Goal: Task Accomplishment & Management: Manage account settings

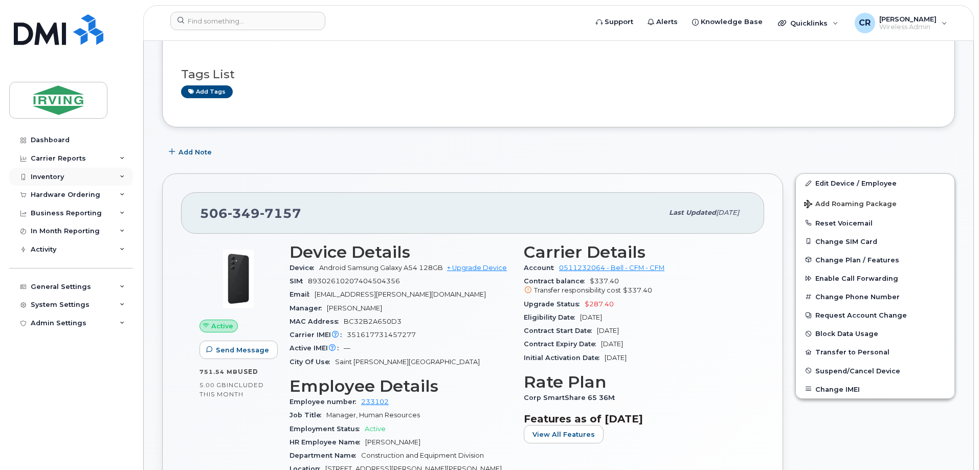
scroll to position [153, 0]
click at [55, 175] on div "Inventory" at bounding box center [47, 177] width 33 height 8
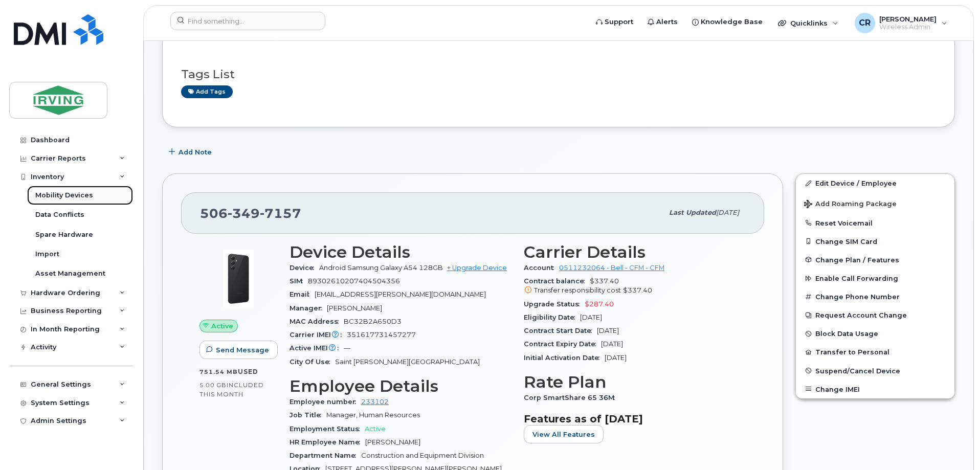
click at [58, 194] on div "Mobility Devices" at bounding box center [64, 195] width 58 height 9
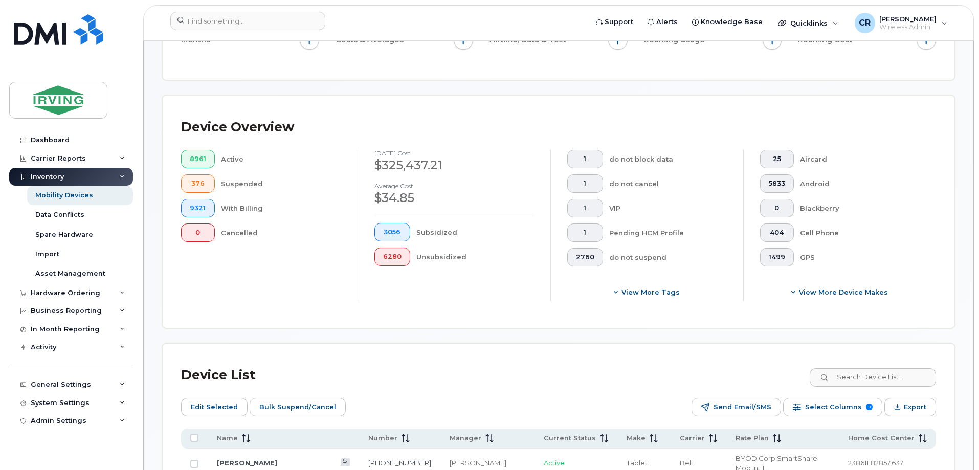
scroll to position [223, 0]
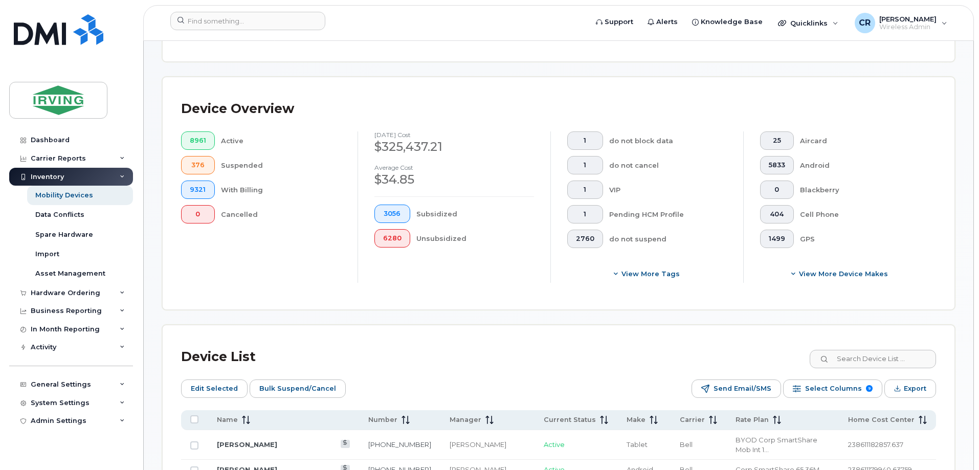
click at [879, 351] on input at bounding box center [871, 359] width 127 height 18
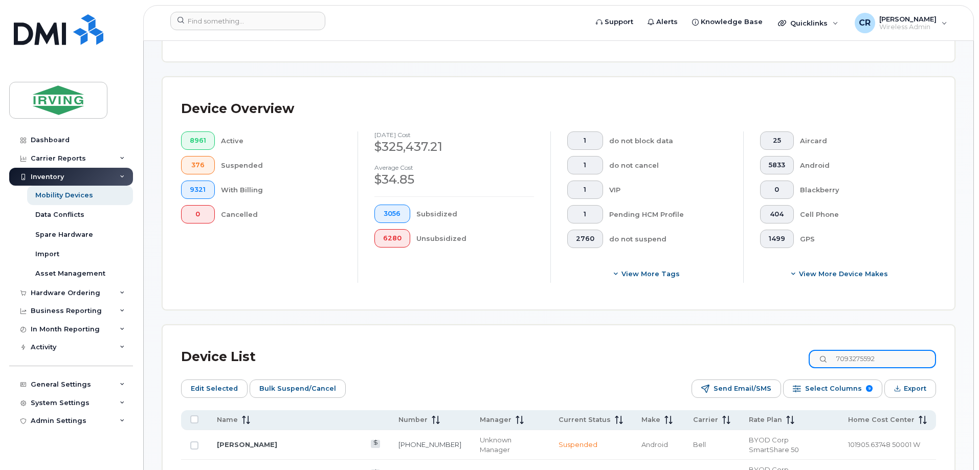
type input "7093275592"
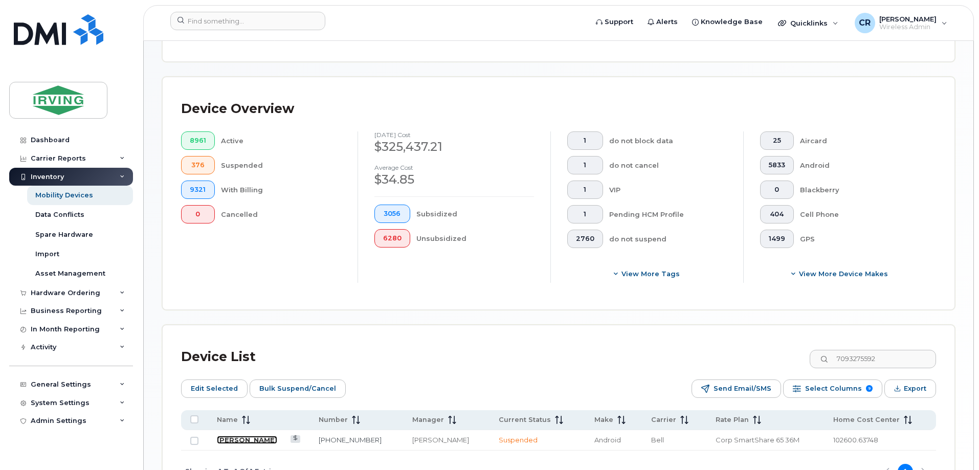
click at [250, 436] on link "[PERSON_NAME]" at bounding box center [247, 440] width 60 height 8
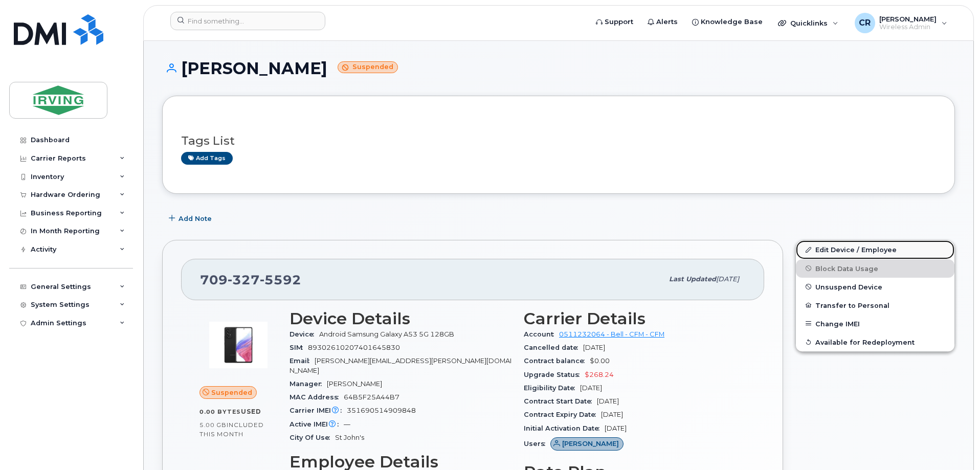
click at [840, 245] on link "Edit Device / Employee" at bounding box center [875, 249] width 158 height 18
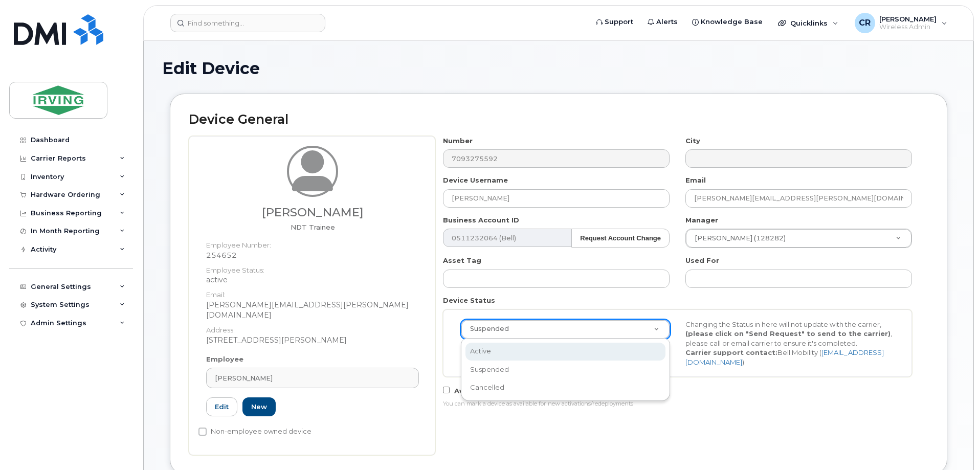
scroll to position [0, 3]
select select "active"
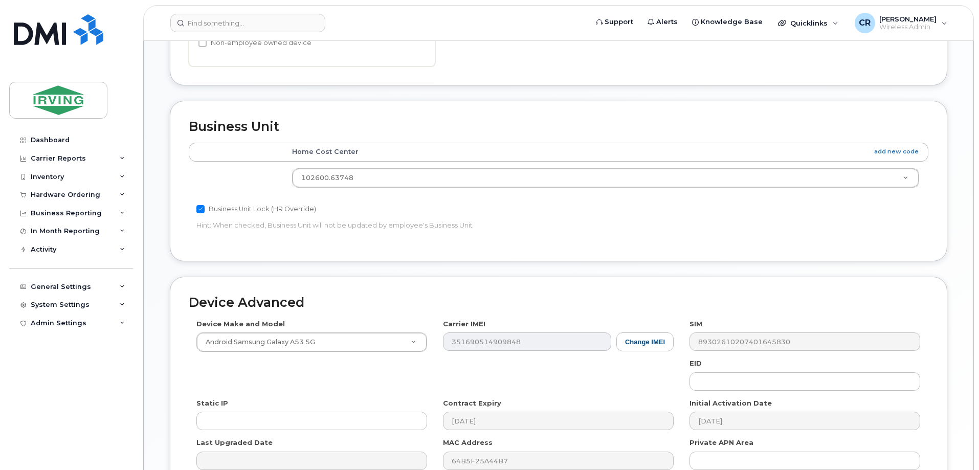
scroll to position [490, 0]
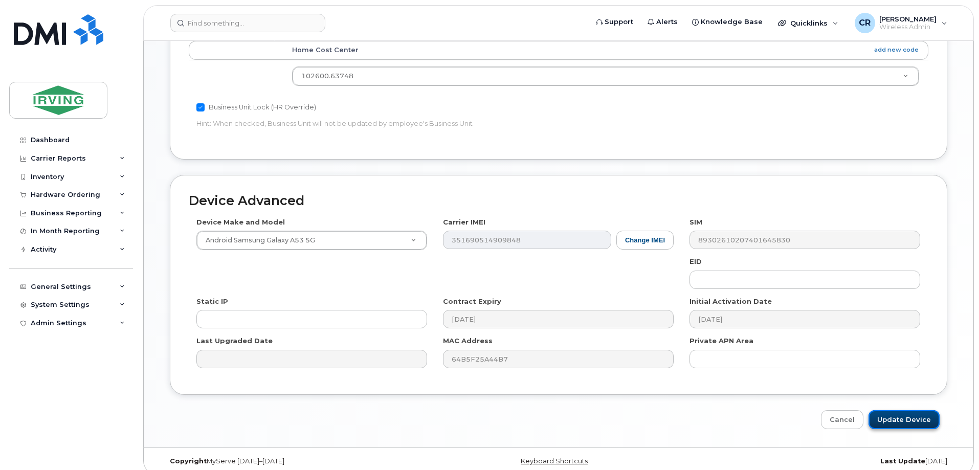
click at [898, 411] on input "Update Device" at bounding box center [903, 419] width 71 height 19
type input "Saving..."
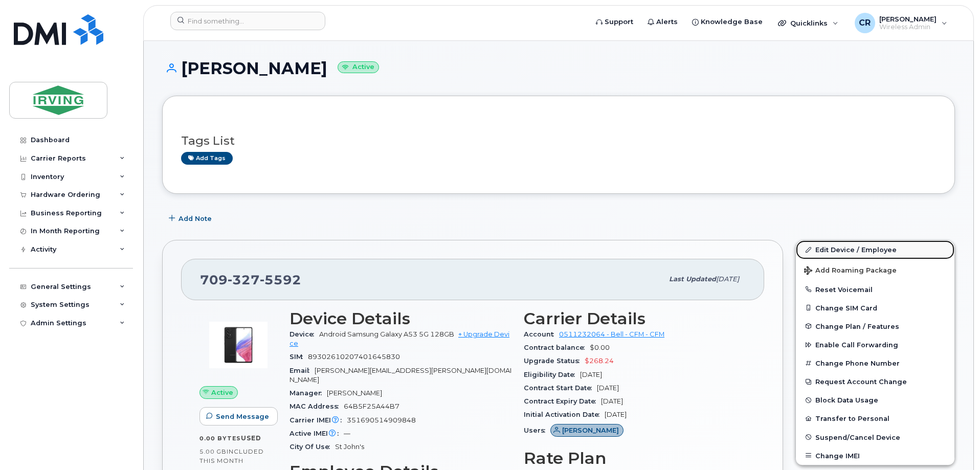
click at [846, 246] on link "Edit Device / Employee" at bounding box center [875, 249] width 158 height 18
